Goal: Download file/media

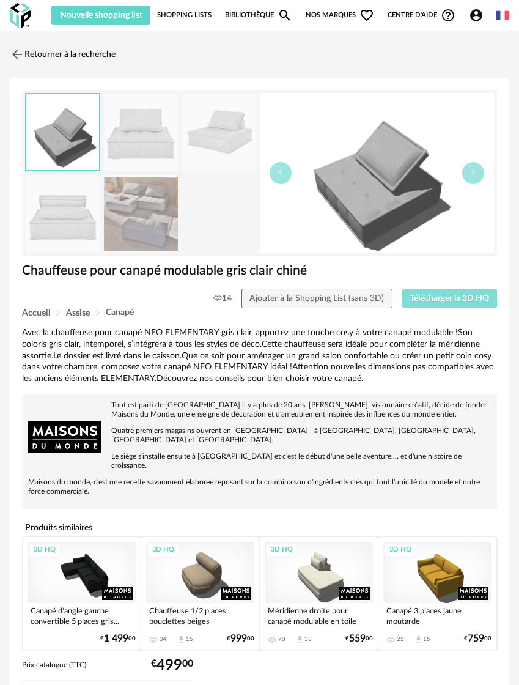
click at [440, 294] on span "Télécharger la 3D HQ" at bounding box center [449, 298] width 79 height 9
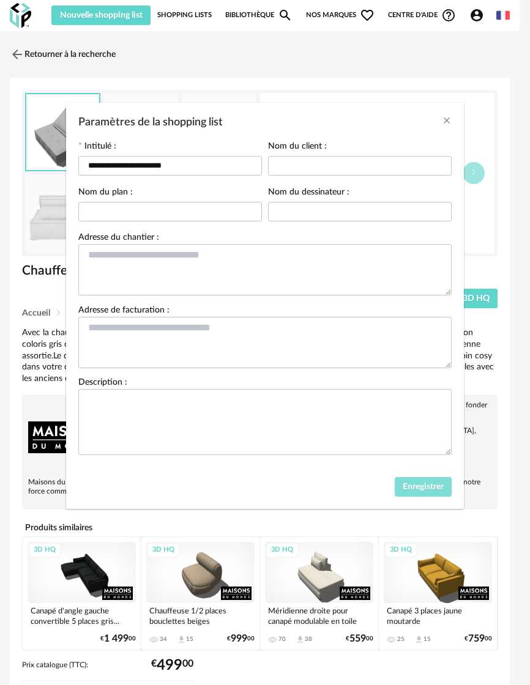
click at [422, 484] on span "Enregistrer" at bounding box center [422, 486] width 41 height 9
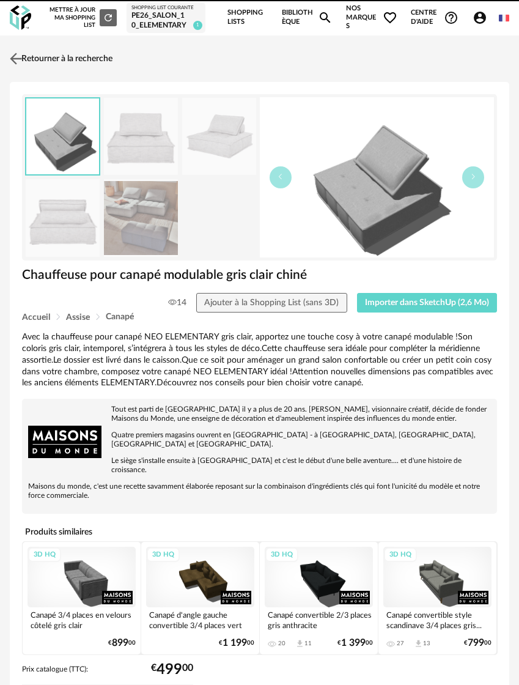
click at [21, 62] on img at bounding box center [16, 59] width 18 height 18
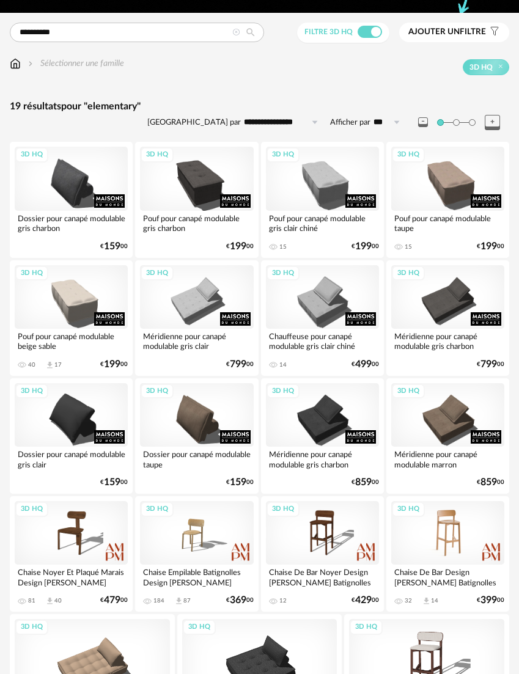
scroll to position [28, 0]
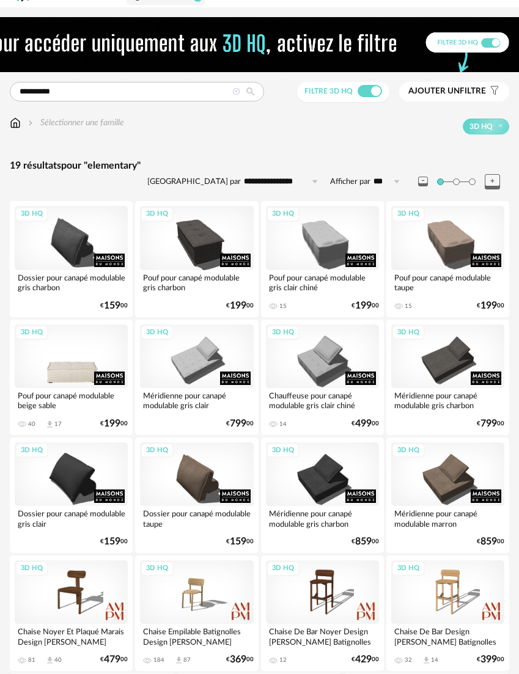
click at [62, 343] on div "3D HQ" at bounding box center [71, 357] width 113 height 64
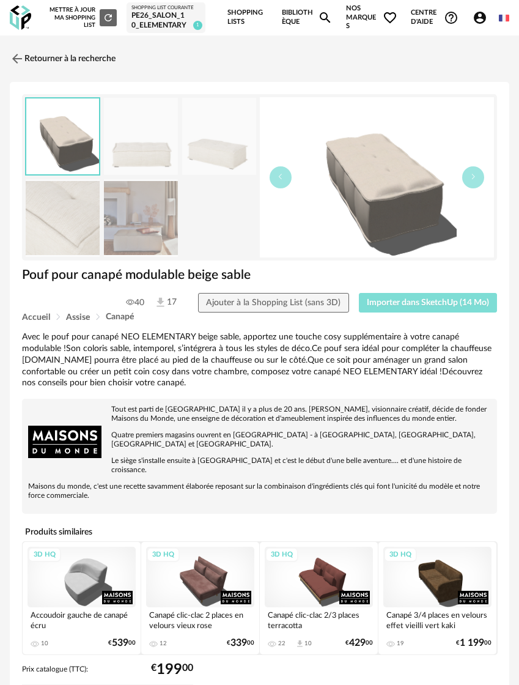
click at [385, 308] on button "Importer dans SketchUp (14 Mo)" at bounding box center [428, 303] width 139 height 20
